Goal: Information Seeking & Learning: Learn about a topic

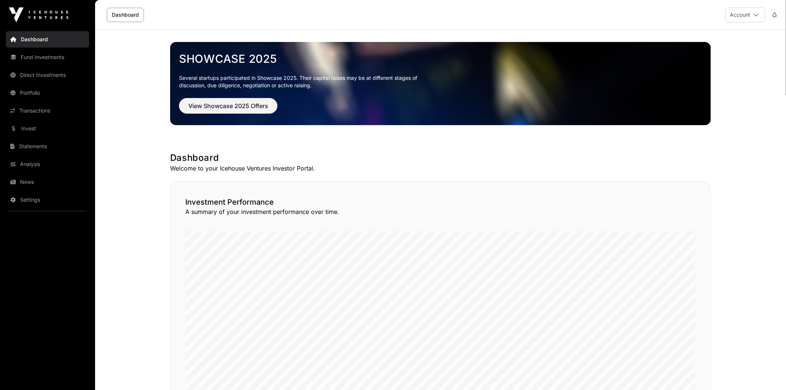
click at [62, 73] on link "Direct Investments" at bounding box center [47, 75] width 83 height 16
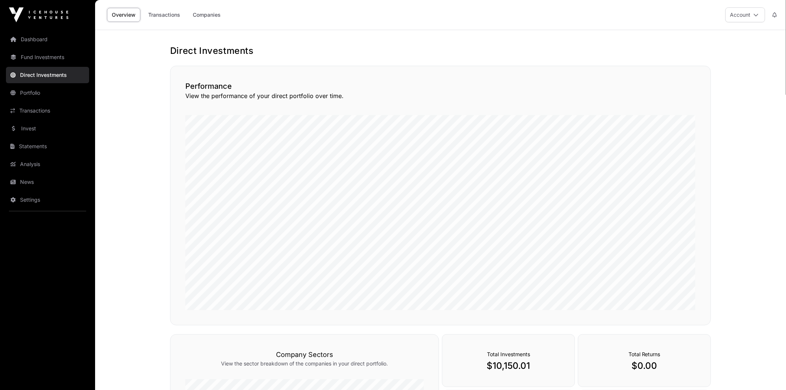
click at [46, 92] on link "Portfolio" at bounding box center [47, 93] width 83 height 16
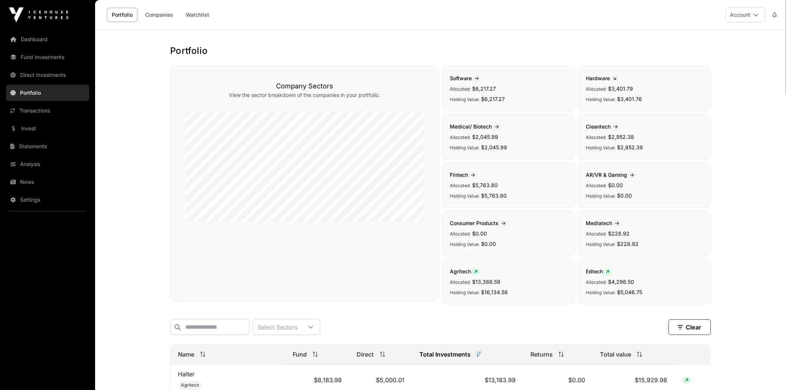
click at [71, 38] on link "Dashboard" at bounding box center [47, 39] width 83 height 16
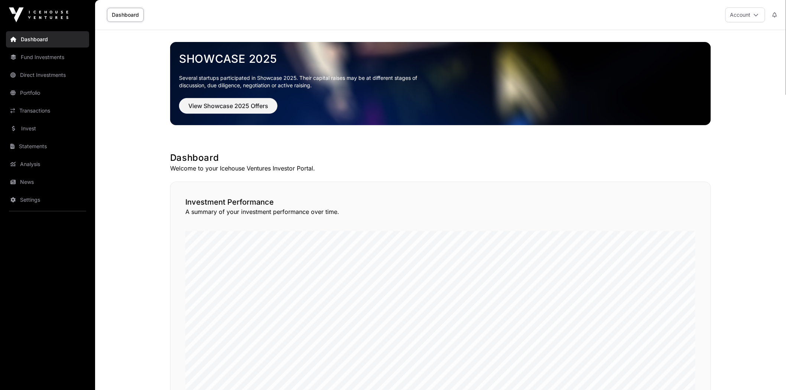
click at [56, 61] on link "Fund Investments" at bounding box center [47, 57] width 83 height 16
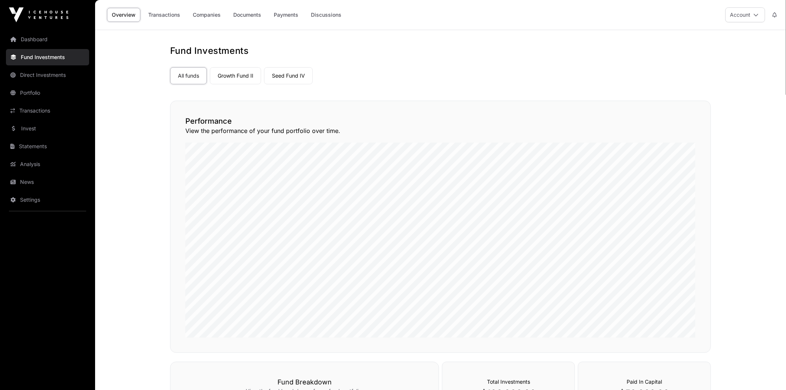
click at [235, 70] on link "Growth Fund II" at bounding box center [235, 75] width 51 height 17
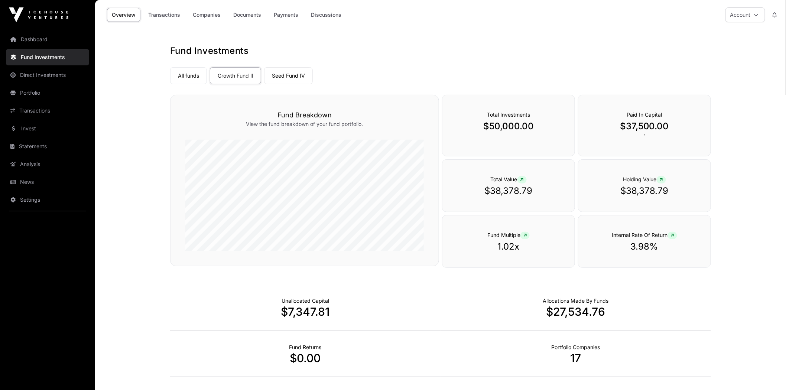
click at [296, 79] on link "Seed Fund IV" at bounding box center [288, 75] width 49 height 17
click at [173, 17] on link "Transactions" at bounding box center [164, 15] width 42 height 14
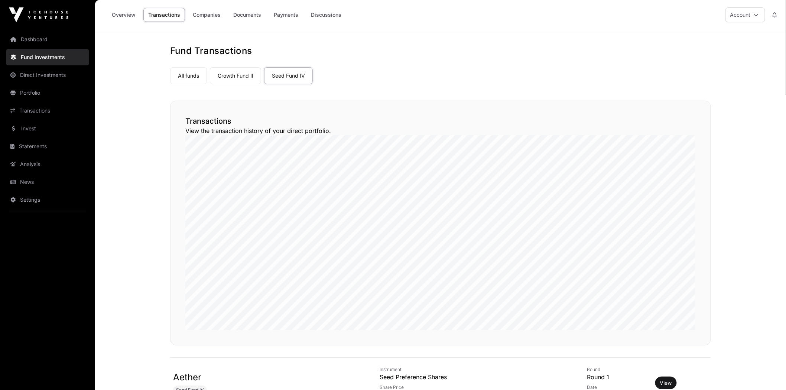
click at [138, 19] on link "Overview" at bounding box center [123, 15] width 33 height 14
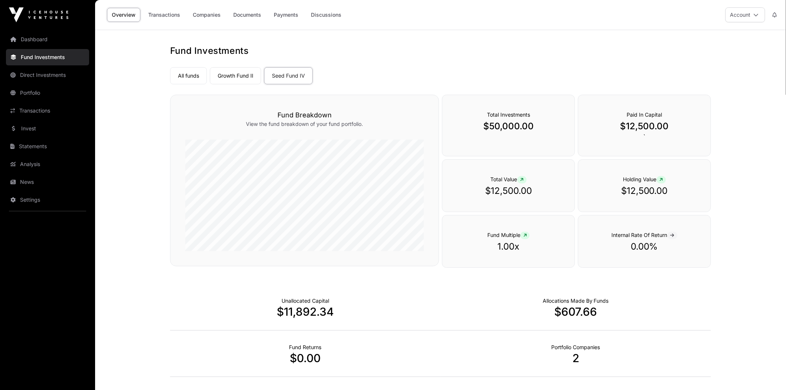
click at [42, 50] on link "Fund Investments" at bounding box center [47, 57] width 83 height 16
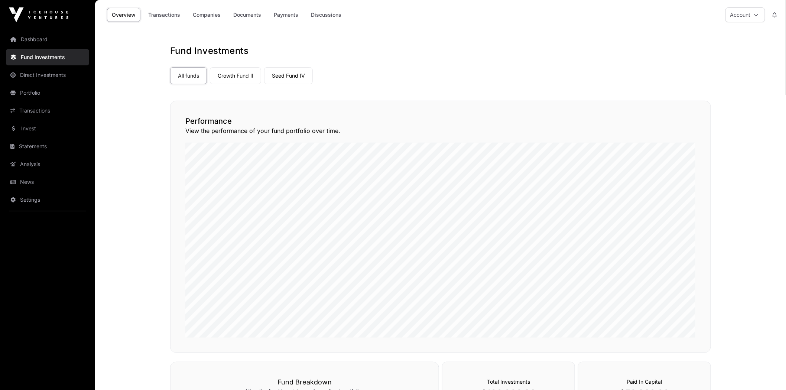
click at [45, 43] on link "Dashboard" at bounding box center [47, 39] width 83 height 16
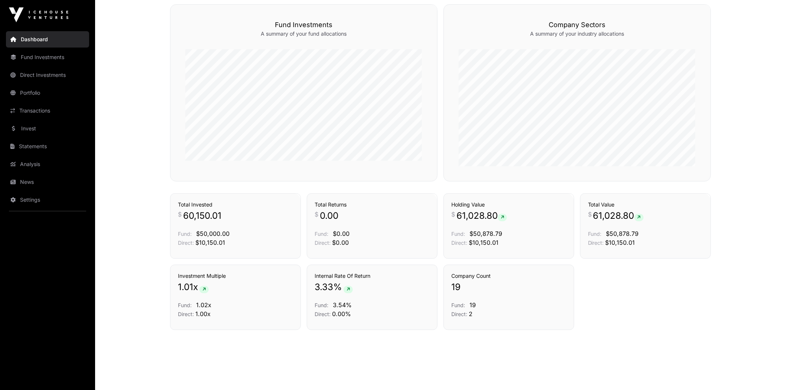
scroll to position [449, 0]
